Goal: Book appointment/travel/reservation

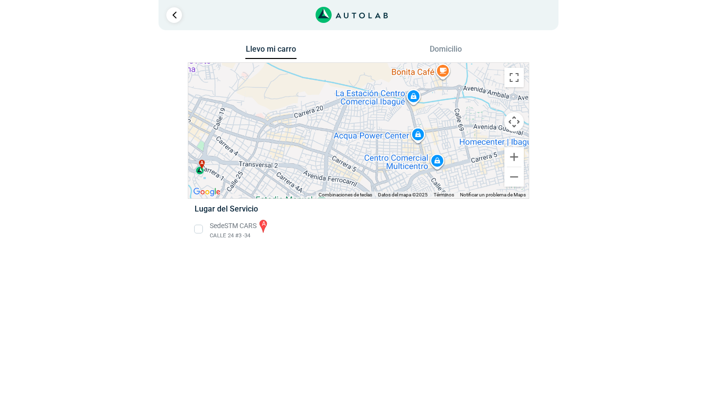
click at [200, 230] on li "Sede STM CARS a CALLE 24 #3 -34" at bounding box center [358, 230] width 342 height 22
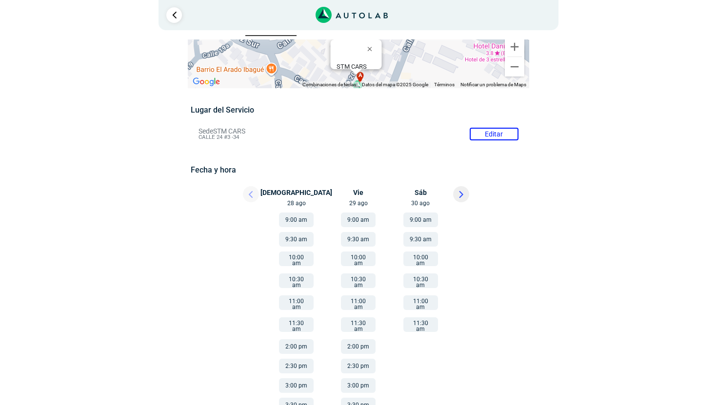
scroll to position [30, 0]
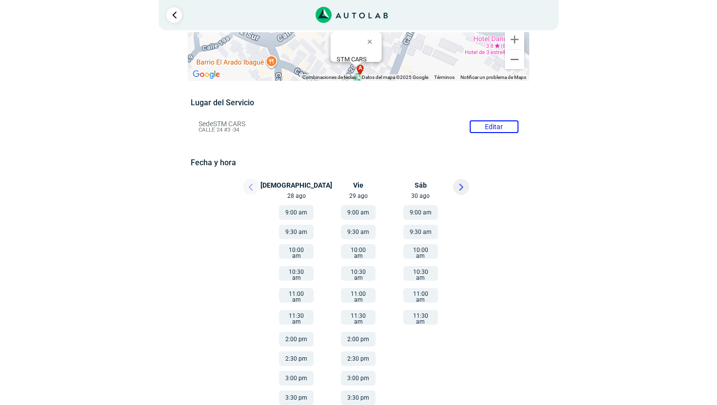
click at [250, 183] on div at bounding box center [242, 189] width 59 height 21
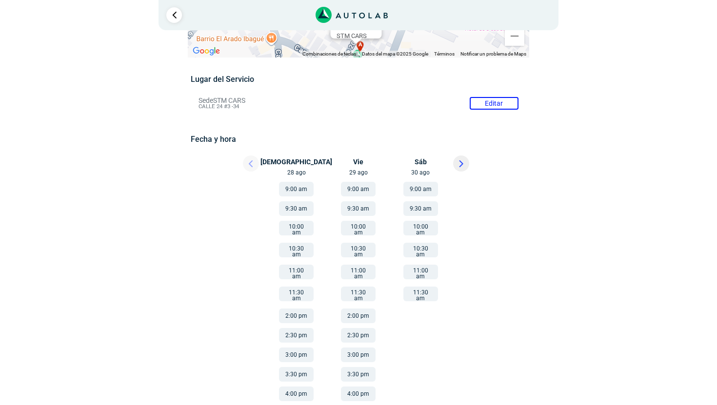
click at [470, 171] on div at bounding box center [475, 166] width 59 height 21
click at [465, 166] on button at bounding box center [461, 164] width 16 height 16
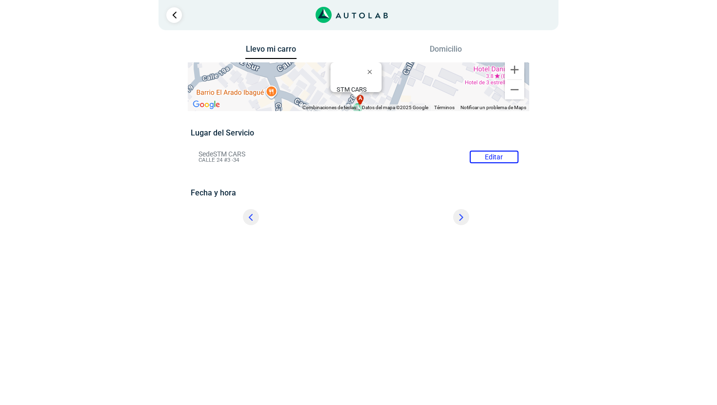
scroll to position [0, 0]
click at [465, 166] on div "Lugar del Servicio Sede STM CARS Editar CALLE 24 #3 -34 Fecha y hora Editar" at bounding box center [358, 180] width 335 height 105
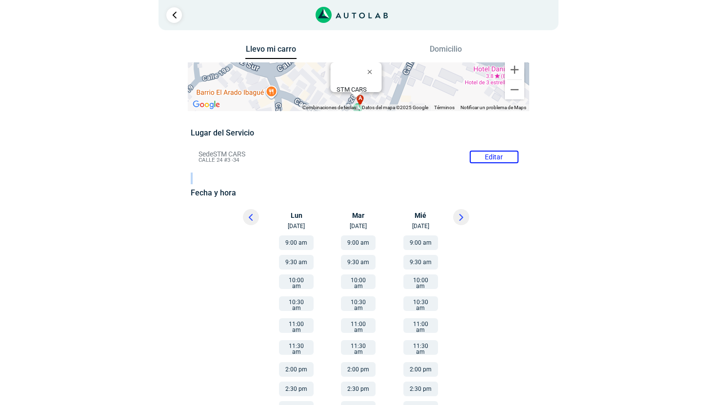
click at [253, 217] on button at bounding box center [251, 217] width 16 height 16
click at [253, 217] on div at bounding box center [242, 219] width 59 height 21
click at [236, 279] on div at bounding box center [226, 347] width 87 height 232
